Goal: Information Seeking & Learning: Check status

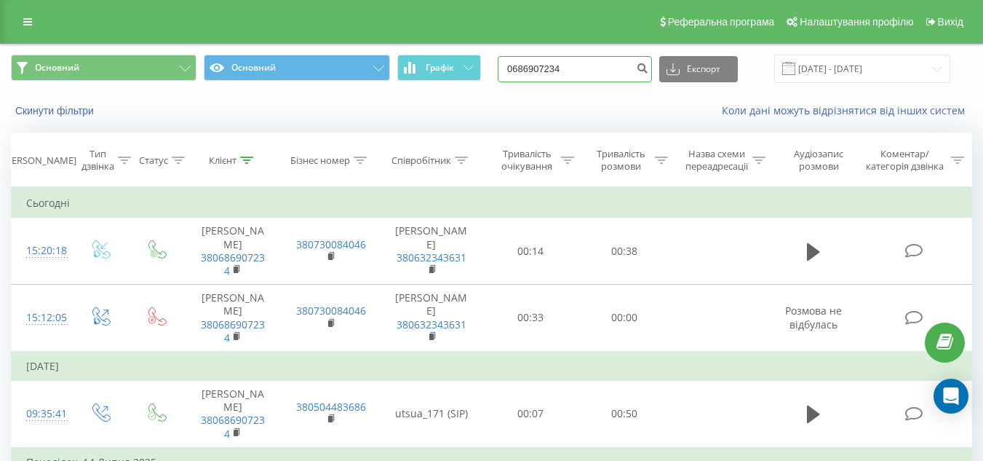
click at [594, 65] on input "0686907234" at bounding box center [575, 69] width 154 height 26
paste input "380673520935"
click at [532, 68] on input "380673520935" at bounding box center [575, 69] width 154 height 26
type input "0673520935"
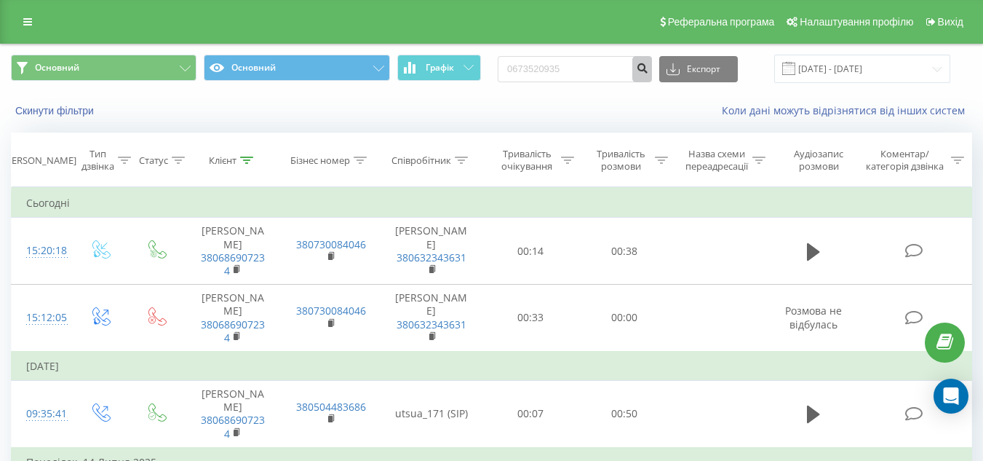
click at [648, 71] on icon "submit" at bounding box center [642, 66] width 12 height 9
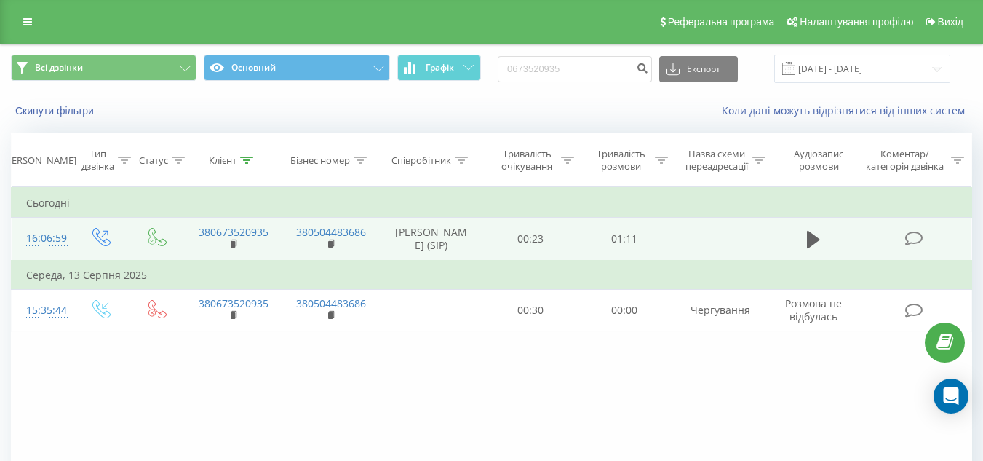
click at [823, 260] on td at bounding box center [814, 239] width 90 height 43
click at [819, 250] on icon at bounding box center [813, 239] width 13 height 20
